Goal: Information Seeking & Learning: Stay updated

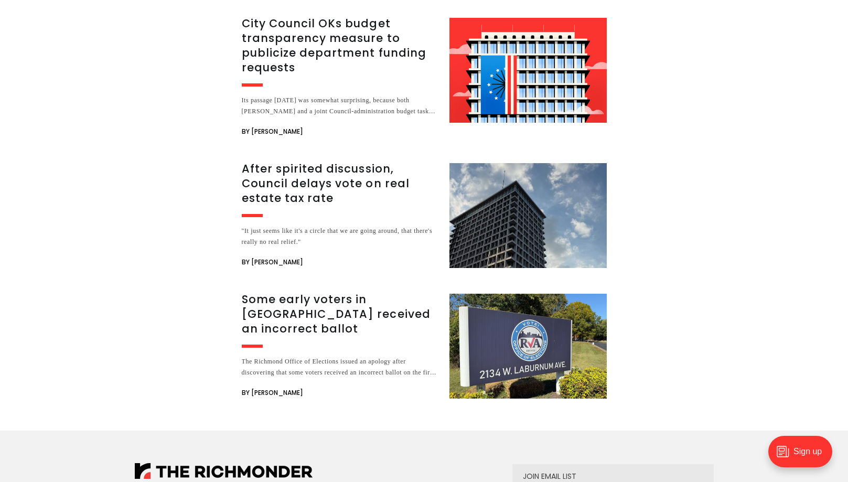
scroll to position [1726, 0]
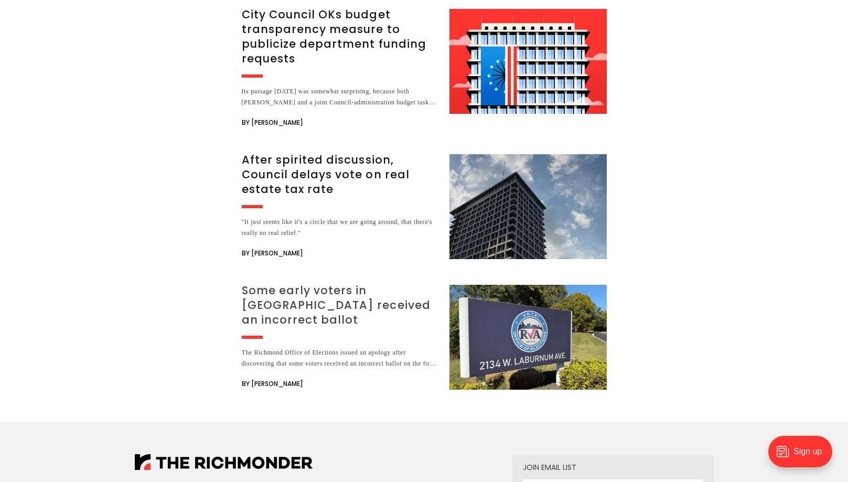
click at [355, 283] on h3 "Some early voters in [GEOGRAPHIC_DATA] received an incorrect ballot" at bounding box center [339, 305] width 195 height 44
